Goal: Ask a question

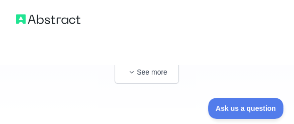
scroll to position [272, 0]
click at [181, 34] on span "New" at bounding box center [172, 28] width 19 height 11
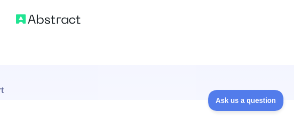
type textarea "**********"
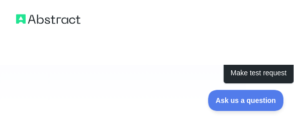
scroll to position [211, 48]
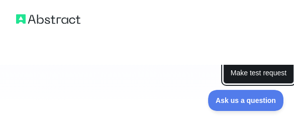
click at [243, 81] on button "Make test request" at bounding box center [258, 73] width 71 height 23
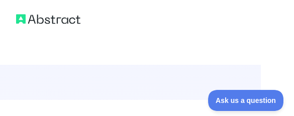
scroll to position [0, 49]
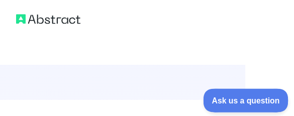
click at [229, 99] on span "Ask us a question" at bounding box center [240, 98] width 75 height 7
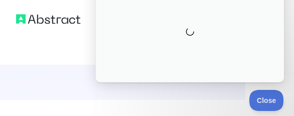
scroll to position [0, 0]
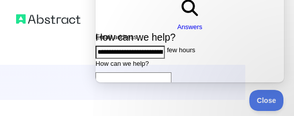
click at [116, 72] on textarea "How can we help?" at bounding box center [133, 91] width 76 height 39
click at [165, 46] on input "**********" at bounding box center [129, 52] width 69 height 13
type input "*"
type input "*****"
click at [117, 72] on textarea "How can we help?" at bounding box center [133, 91] width 76 height 39
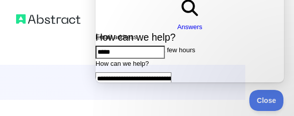
scroll to position [88, 0]
type textarea "**********"
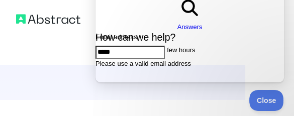
scroll to position [0, 0]
click at [151, 46] on input "*****" at bounding box center [129, 52] width 69 height 13
type input "*"
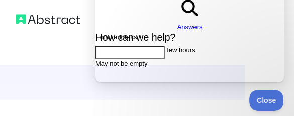
scroll to position [0, 0]
click at [121, 46] on input "Email address" at bounding box center [129, 52] width 69 height 13
type input "**********"
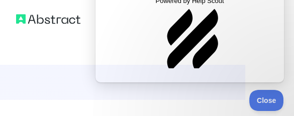
scroll to position [0, 0]
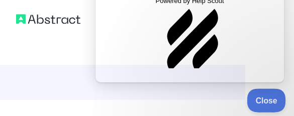
drag, startPoint x: 267, startPoint y: 98, endPoint x: 257, endPoint y: 90, distance: 12.2
click at [267, 98] on span "Close" at bounding box center [264, 98] width 34 height 7
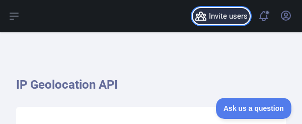
click at [209, 18] on span "Invite users" at bounding box center [228, 17] width 39 height 12
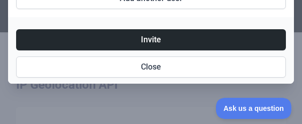
scroll to position [173, 0]
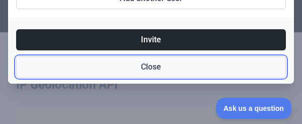
click at [151, 56] on button "Close" at bounding box center [150, 66] width 269 height 21
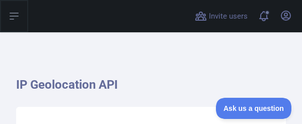
click at [18, 19] on icon at bounding box center [14, 16] width 8 height 6
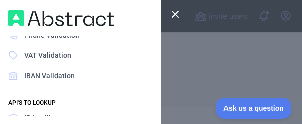
scroll to position [151, 0]
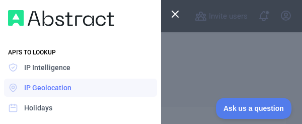
click at [178, 16] on icon at bounding box center [175, 14] width 6 height 6
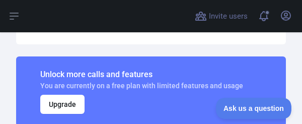
scroll to position [251, 0]
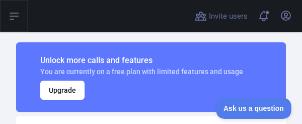
click at [20, 15] on icon at bounding box center [14, 16] width 12 height 12
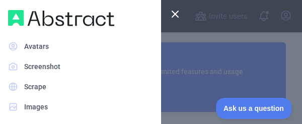
scroll to position [424, 0]
